Goal: Register for event/course

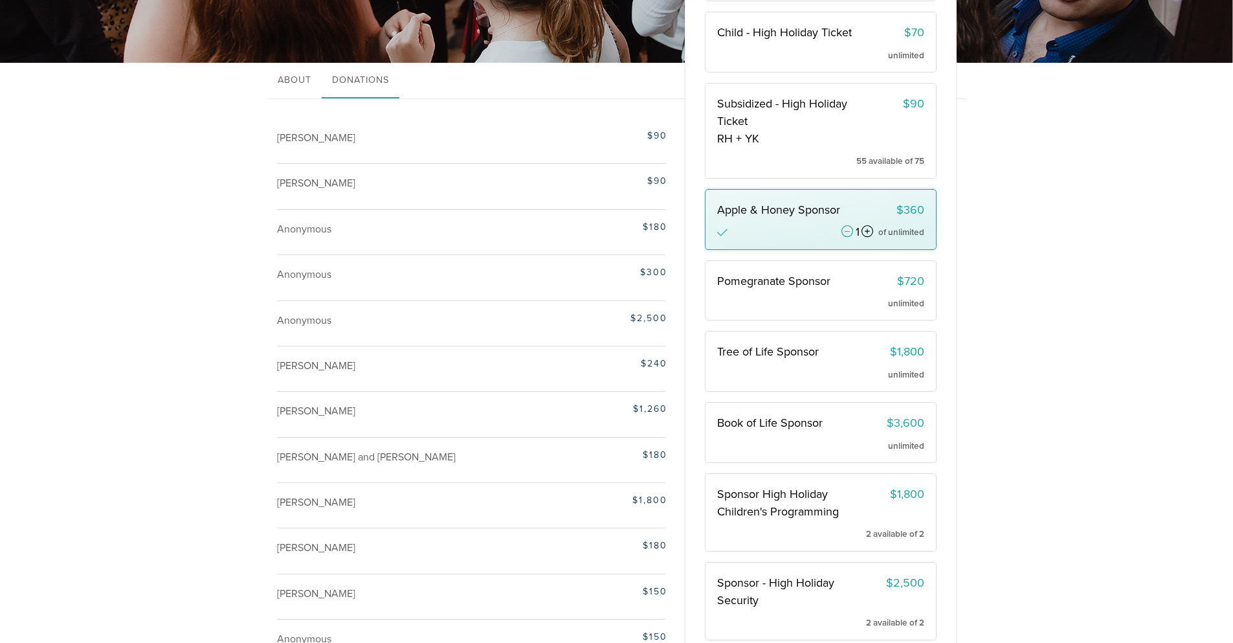
click at [861, 238] on icon at bounding box center [867, 232] width 12 height 12
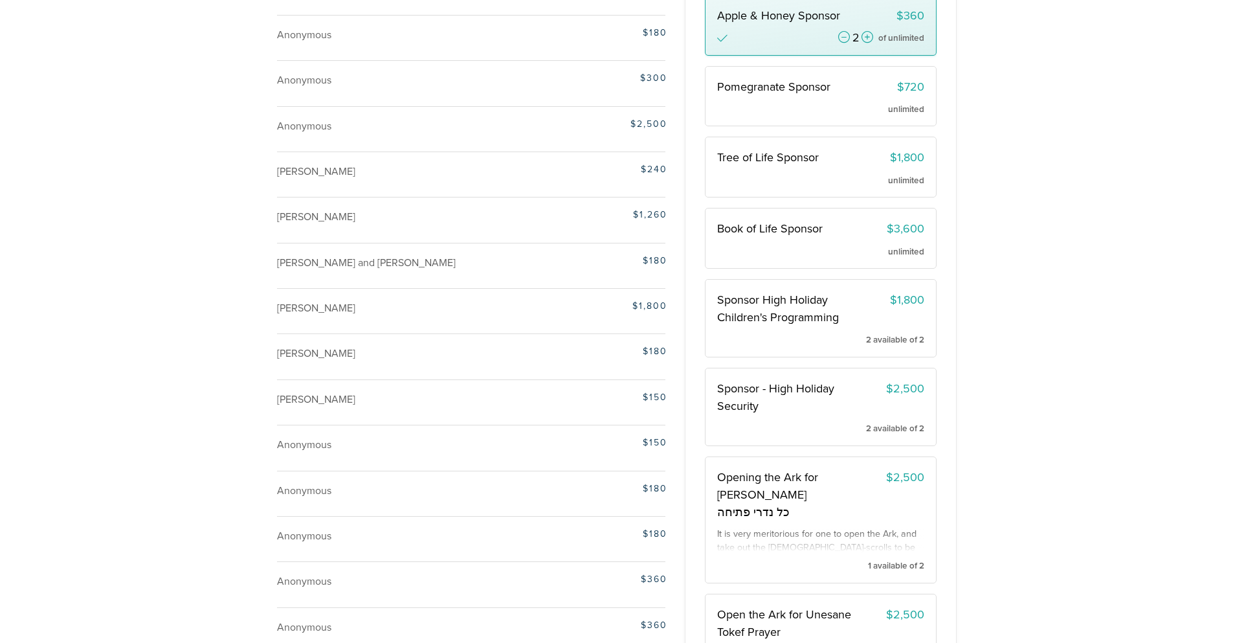
scroll to position [647, 0]
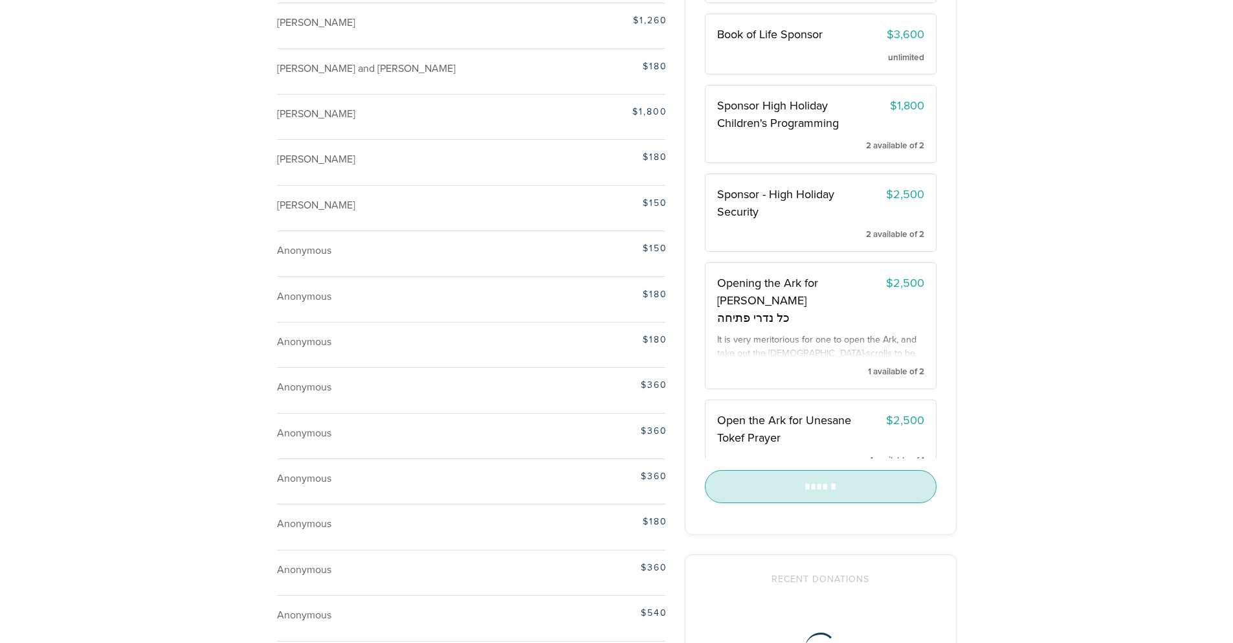
click at [853, 486] on input "******" at bounding box center [821, 486] width 232 height 32
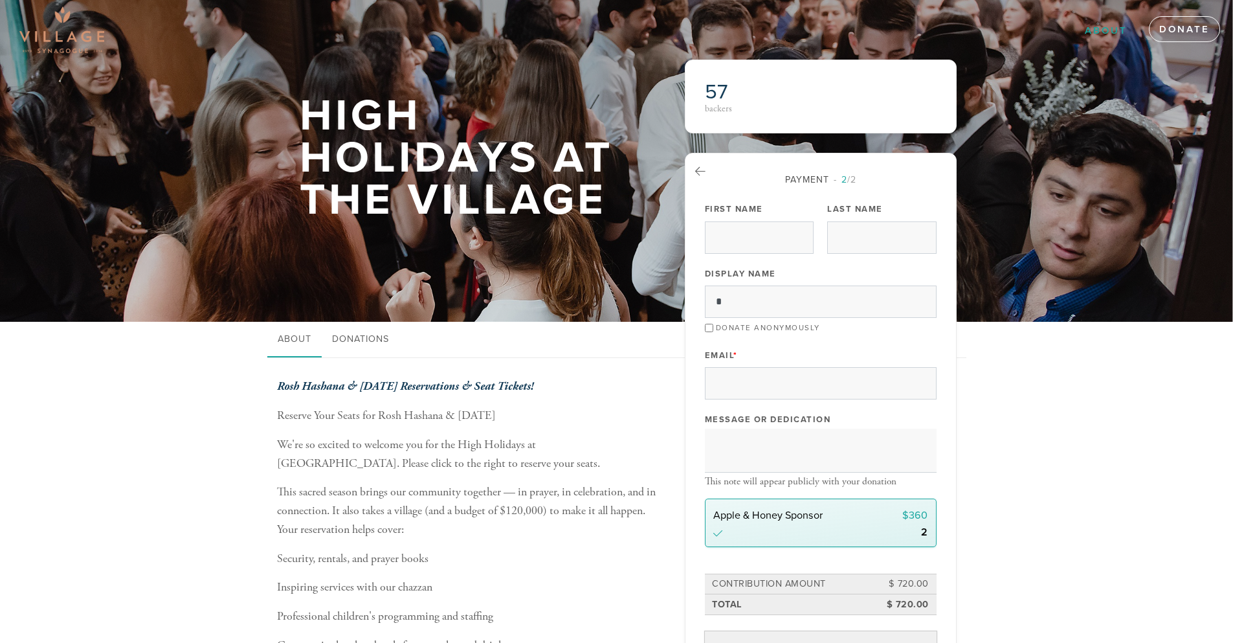
click at [1123, 25] on link "About" at bounding box center [1106, 31] width 62 height 25
